Goal: Book appointment/travel/reservation

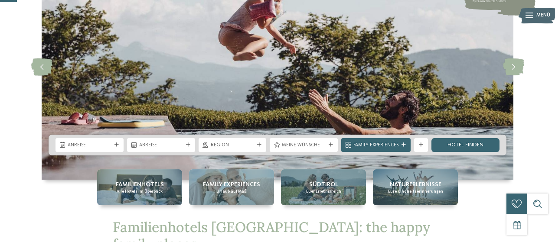
scroll to position [90, 0]
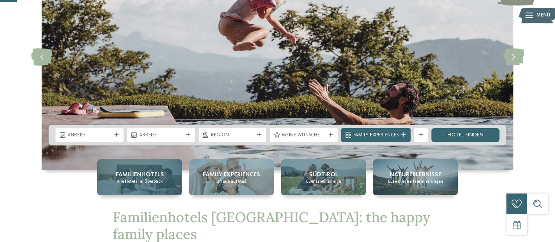
click at [168, 176] on div "Familienhotels Alle Hotels im Überblick" at bounding box center [139, 178] width 85 height 36
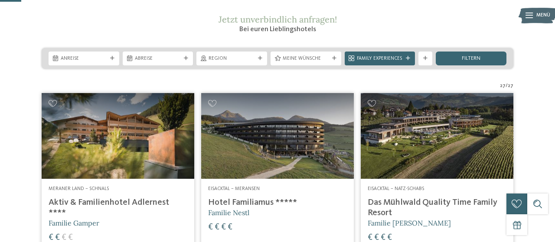
scroll to position [135, 0]
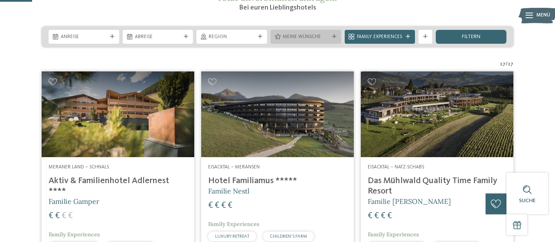
click at [334, 44] on div "Meine Wünsche" at bounding box center [306, 37] width 71 height 14
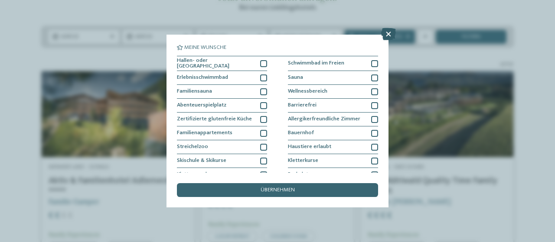
click at [388, 33] on icon at bounding box center [388, 34] width 15 height 12
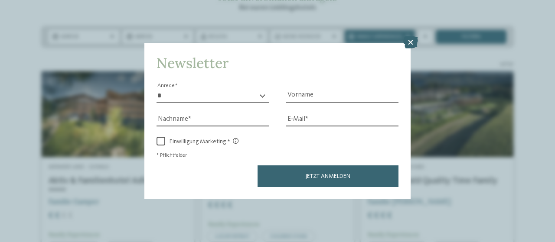
drag, startPoint x: 474, startPoint y: 55, endPoint x: 434, endPoint y: 45, distance: 41.2
click at [473, 55] on div "Newsletter * **** **** ******* ****** Anrede Vorname Nachname Link" at bounding box center [277, 121] width 555 height 242
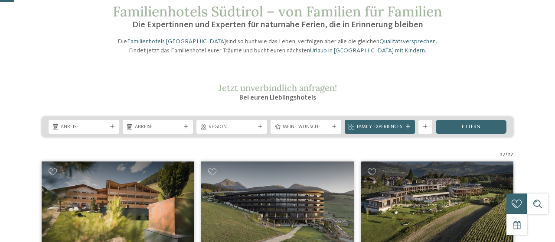
scroll to position [90, 0]
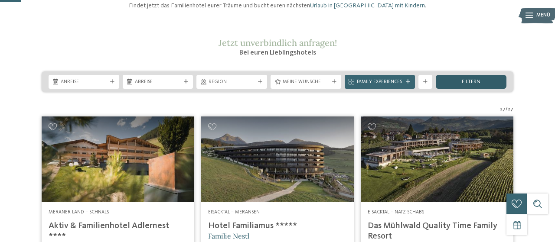
click at [471, 85] on span "filtern" at bounding box center [471, 82] width 19 height 6
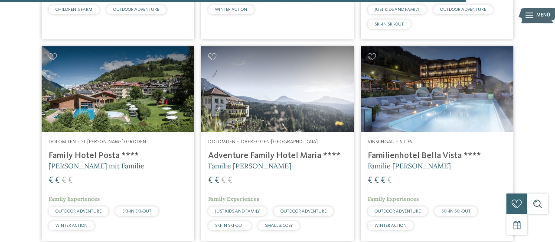
scroll to position [2074, 0]
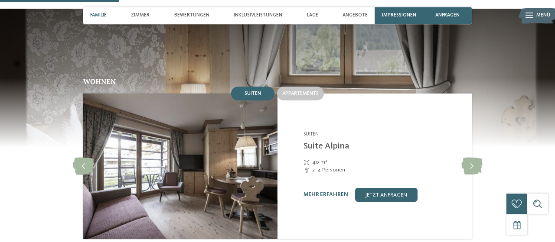
scroll to position [721, 0]
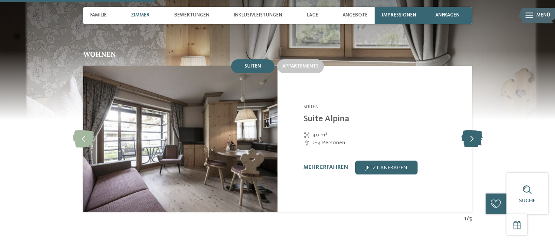
click at [475, 131] on icon at bounding box center [471, 139] width 21 height 17
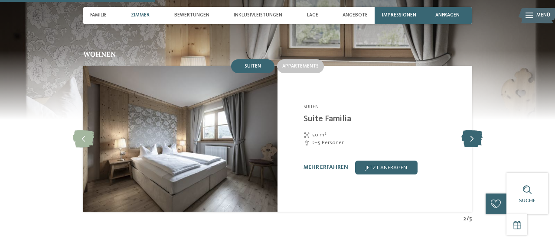
click at [475, 131] on icon at bounding box center [471, 139] width 21 height 17
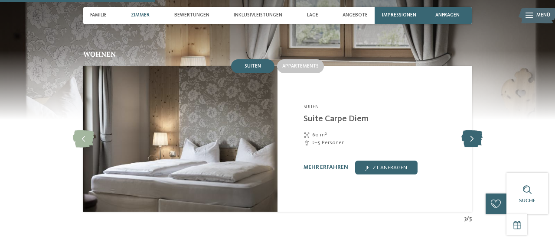
click at [475, 131] on icon at bounding box center [471, 139] width 21 height 17
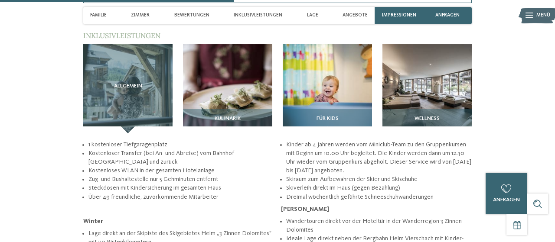
scroll to position [1037, 0]
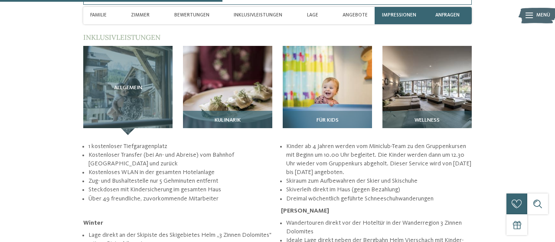
click at [223, 57] on img at bounding box center [227, 90] width 89 height 89
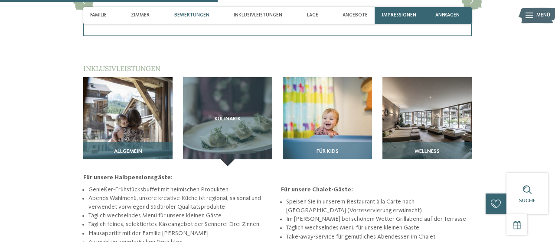
scroll to position [992, 0]
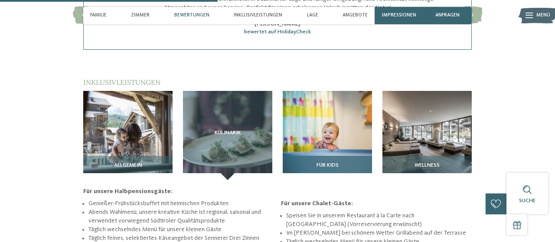
click at [341, 105] on img at bounding box center [327, 135] width 89 height 89
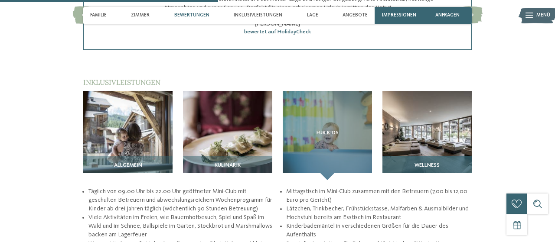
click at [415, 107] on img at bounding box center [426, 135] width 89 height 89
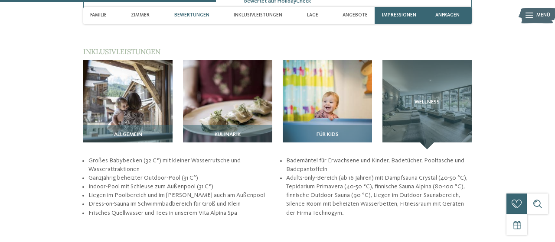
scroll to position [947, 0]
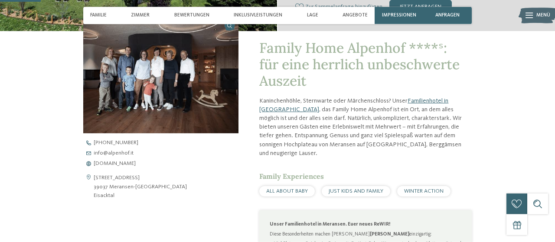
scroll to position [271, 0]
